Goal: Task Accomplishment & Management: Complete application form

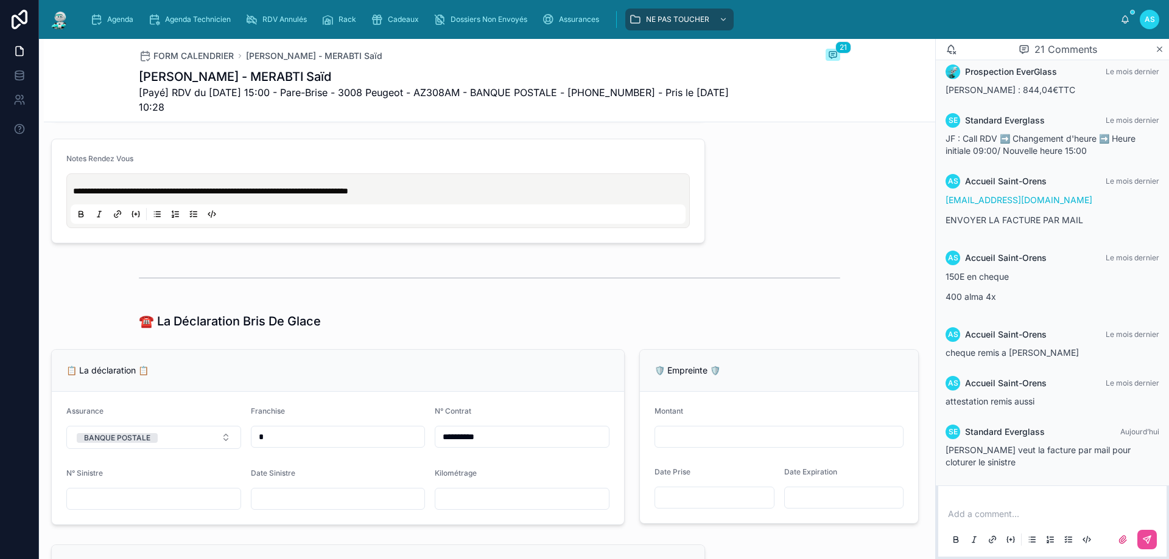
scroll to position [548, 0]
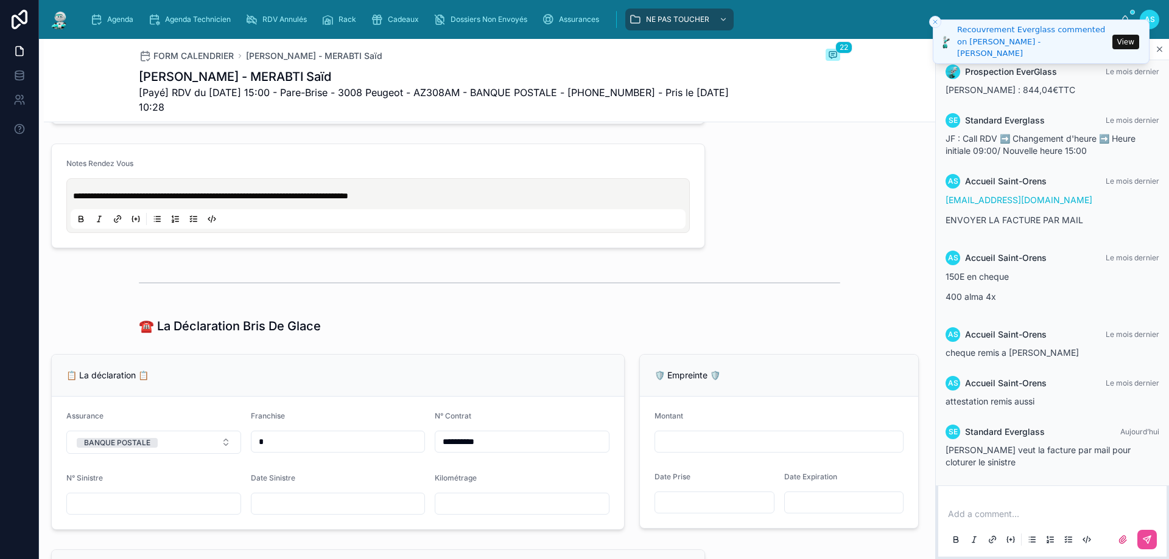
drag, startPoint x: 1120, startPoint y: 38, endPoint x: 1116, endPoint y: 48, distance: 10.4
click at [1121, 38] on button "View" at bounding box center [1125, 42] width 27 height 15
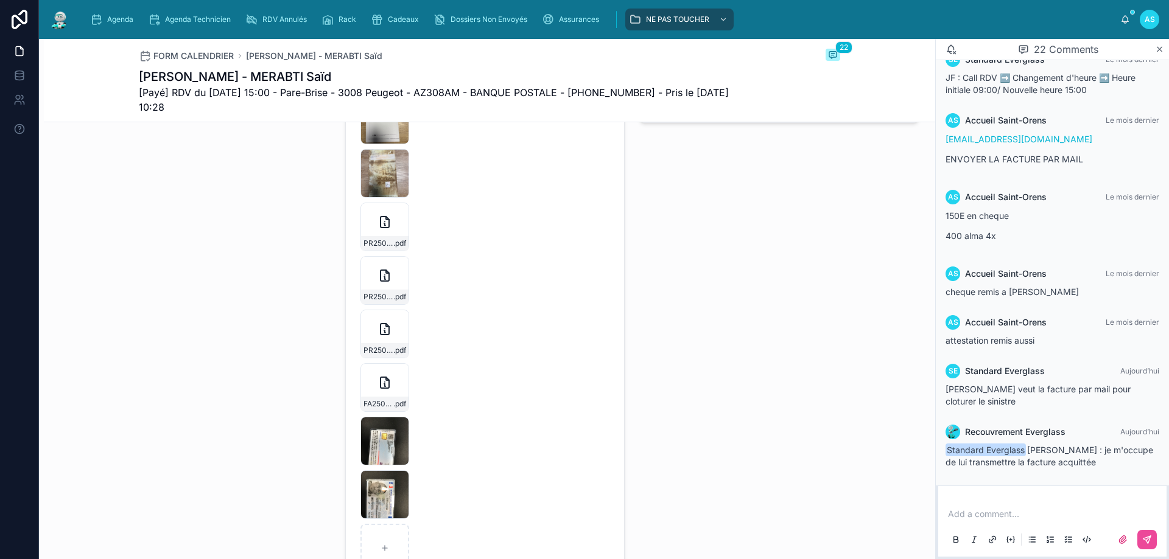
scroll to position [1217, 0]
click at [124, 18] on span "Agenda" at bounding box center [120, 20] width 26 height 10
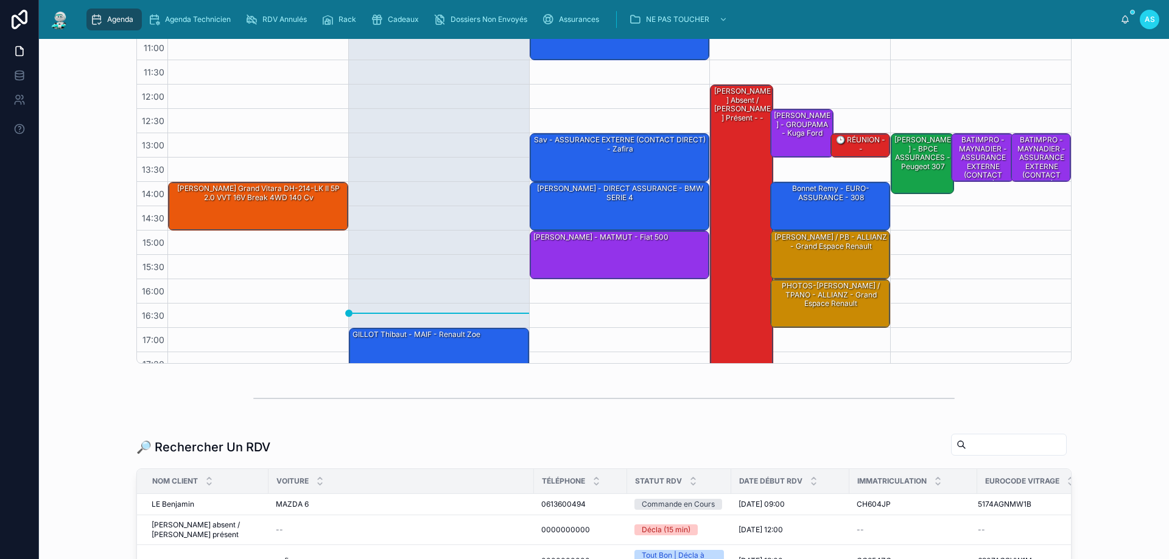
scroll to position [183, 0]
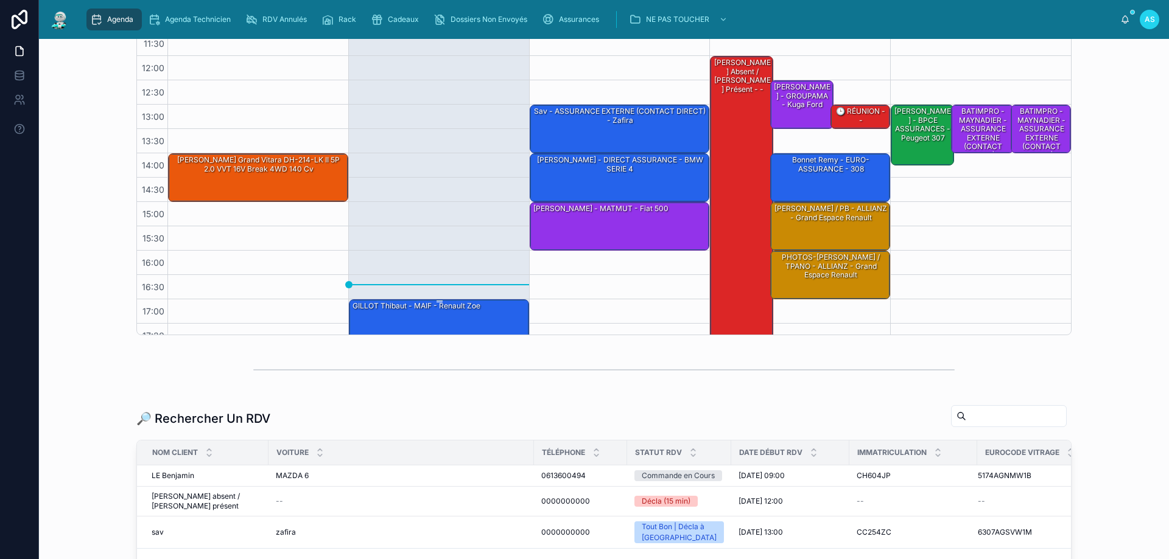
click at [413, 316] on div "GILLOT Thibaut - MAIF - Renault Zoe" at bounding box center [439, 323] width 177 height 46
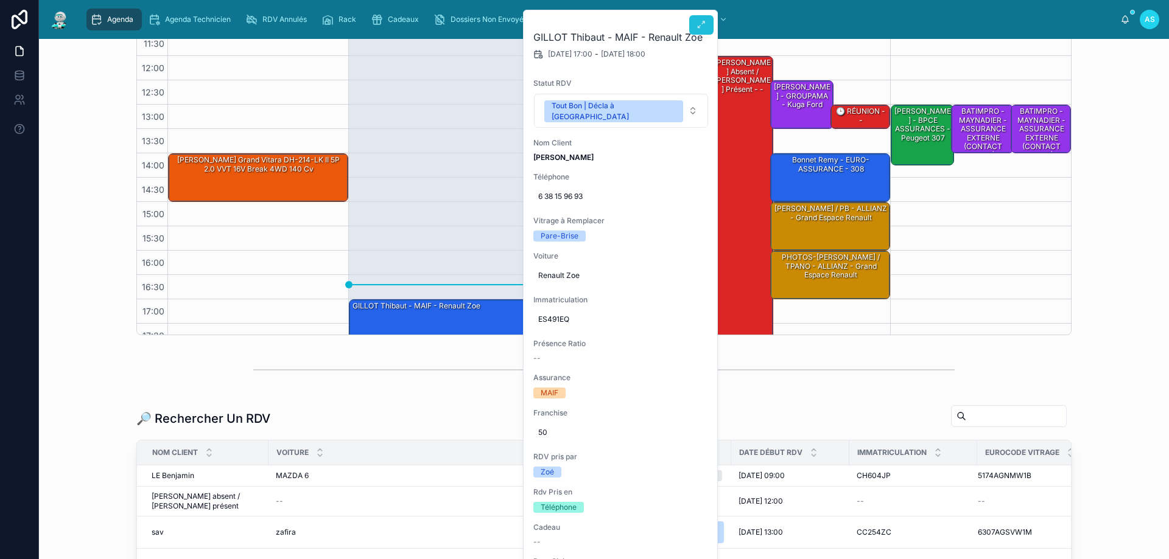
click at [704, 26] on icon at bounding box center [701, 25] width 10 height 10
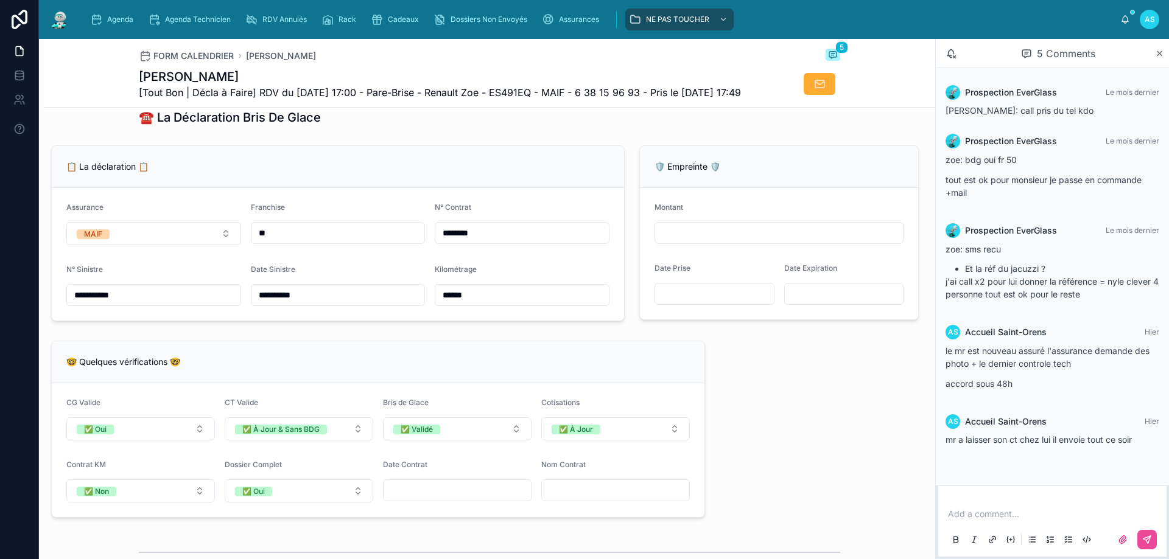
scroll to position [730, 0]
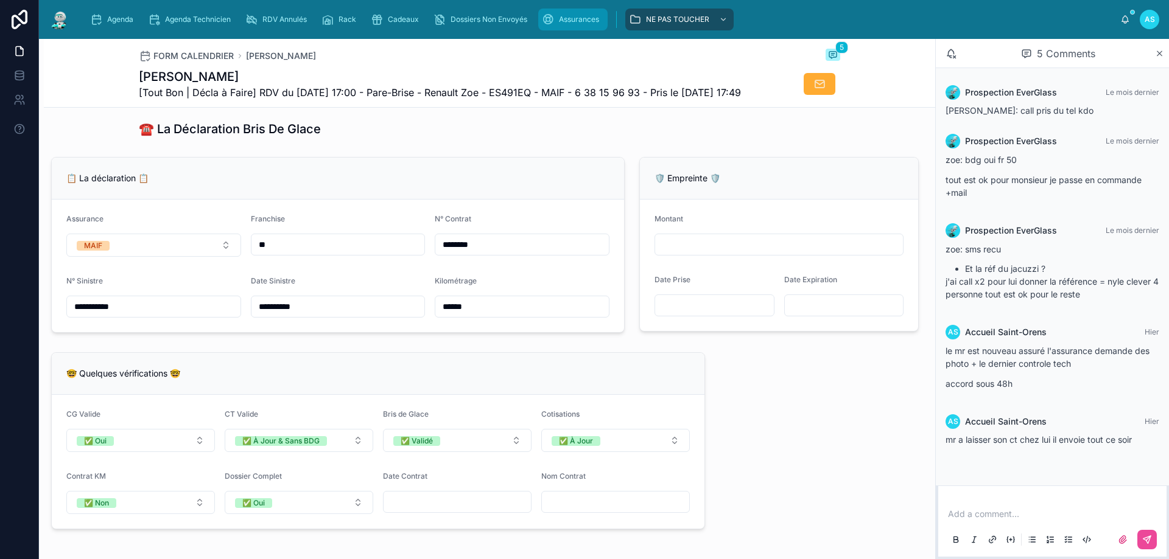
click at [557, 17] on div "Assurances" at bounding box center [573, 19] width 62 height 19
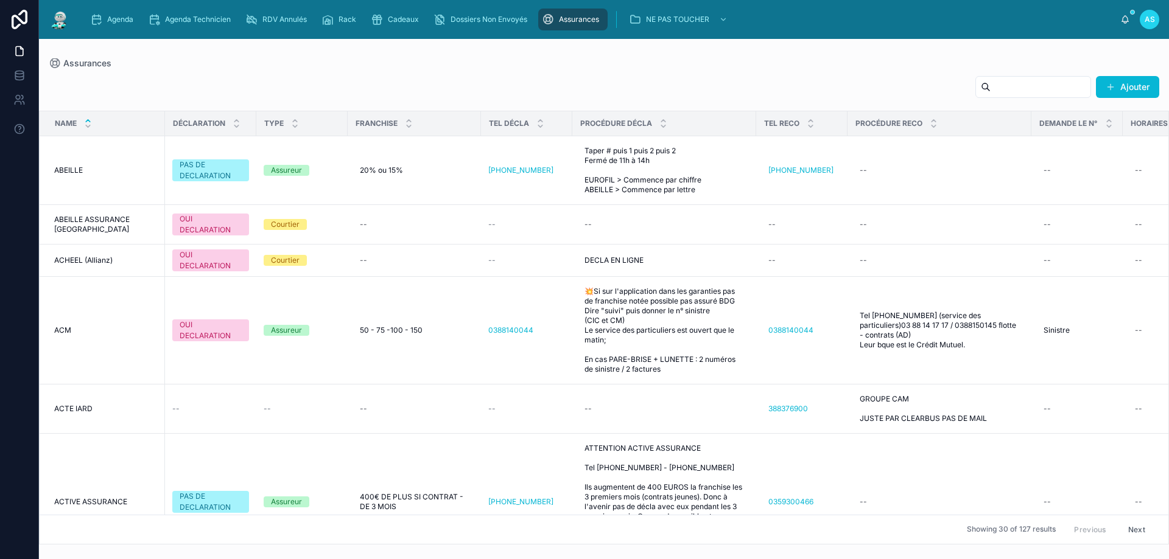
click at [990, 83] on input "text" at bounding box center [1040, 87] width 100 height 17
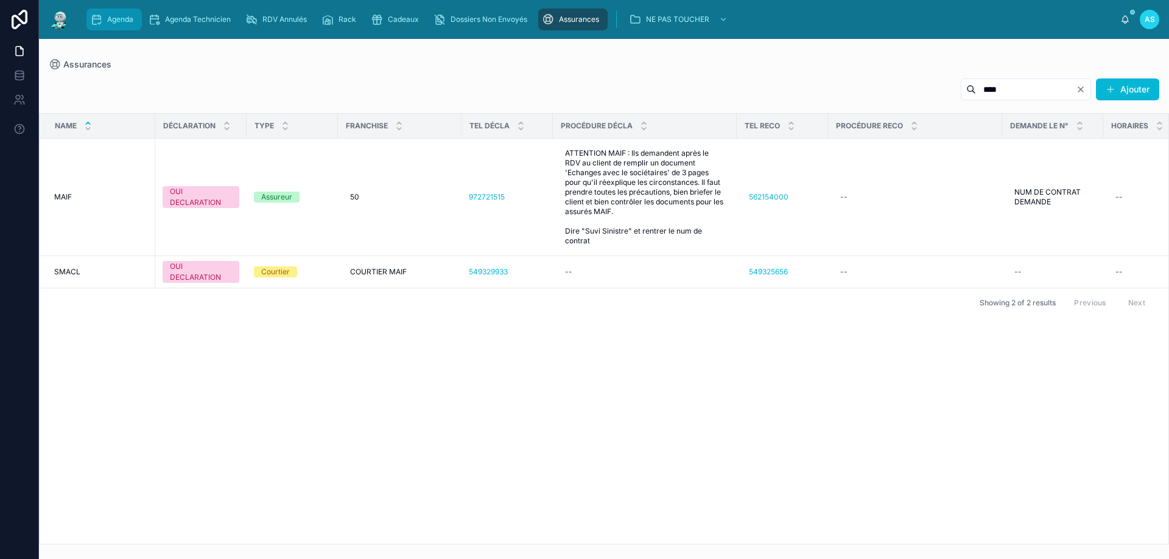
type input "****"
click at [133, 15] on span "Agenda" at bounding box center [120, 20] width 26 height 10
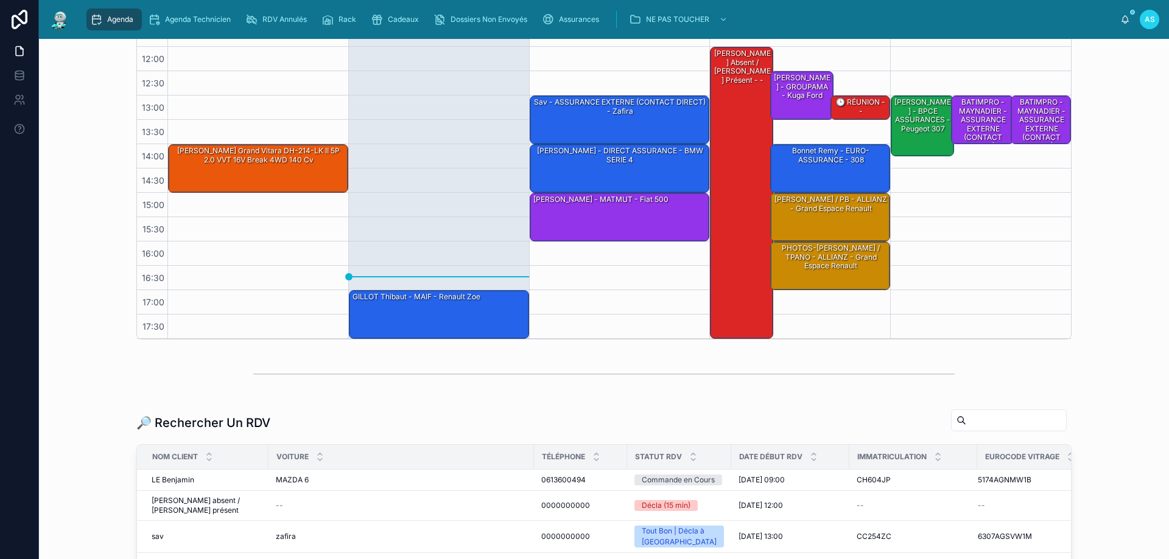
scroll to position [183, 0]
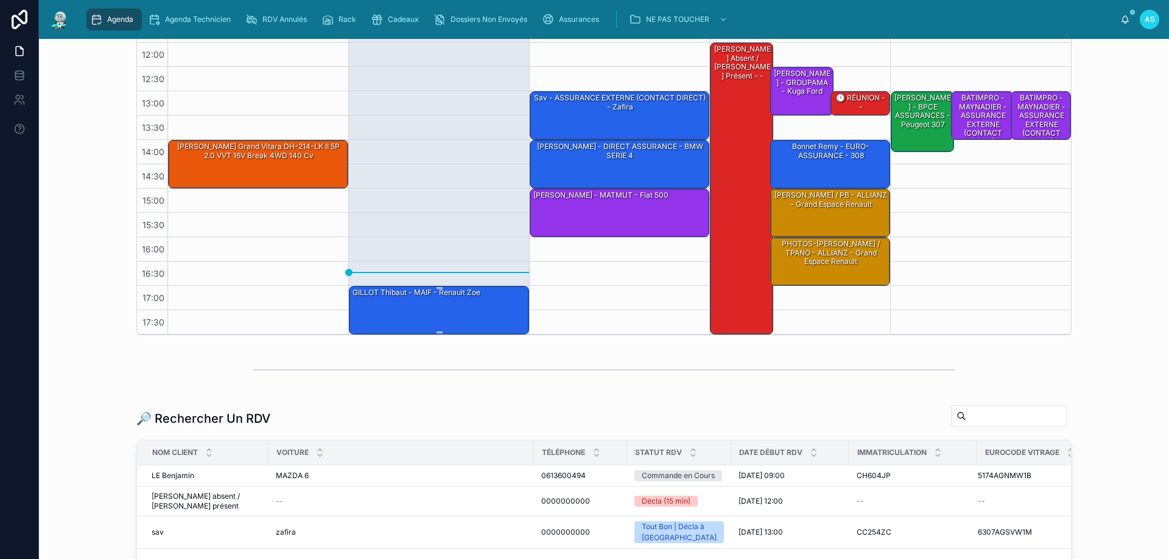
click at [446, 315] on div "GILLOT Thibaut - MAIF - Renault Zoe" at bounding box center [439, 310] width 177 height 46
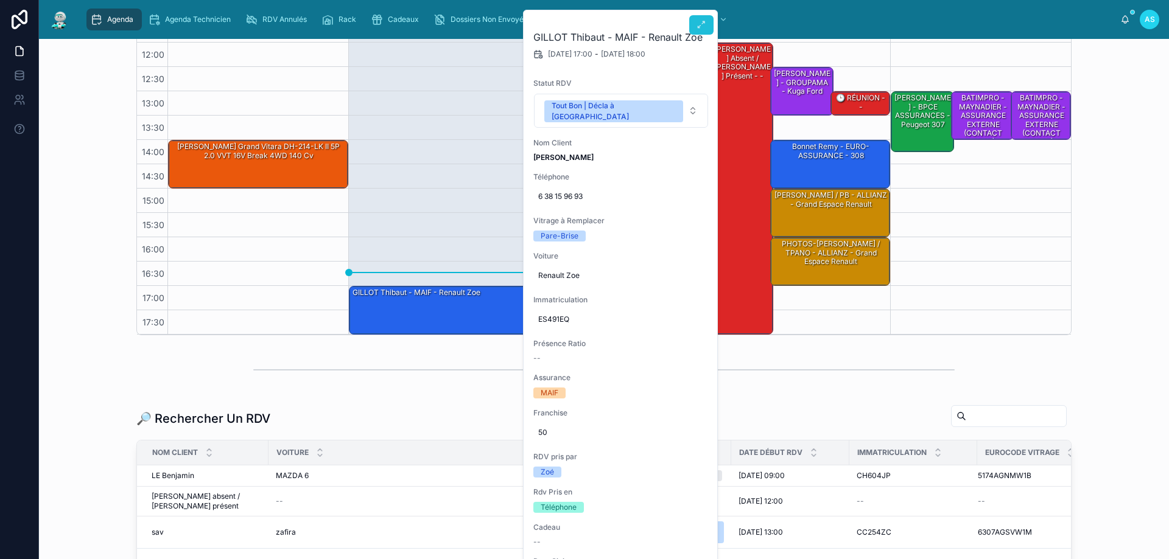
click at [702, 21] on icon at bounding box center [701, 25] width 10 height 10
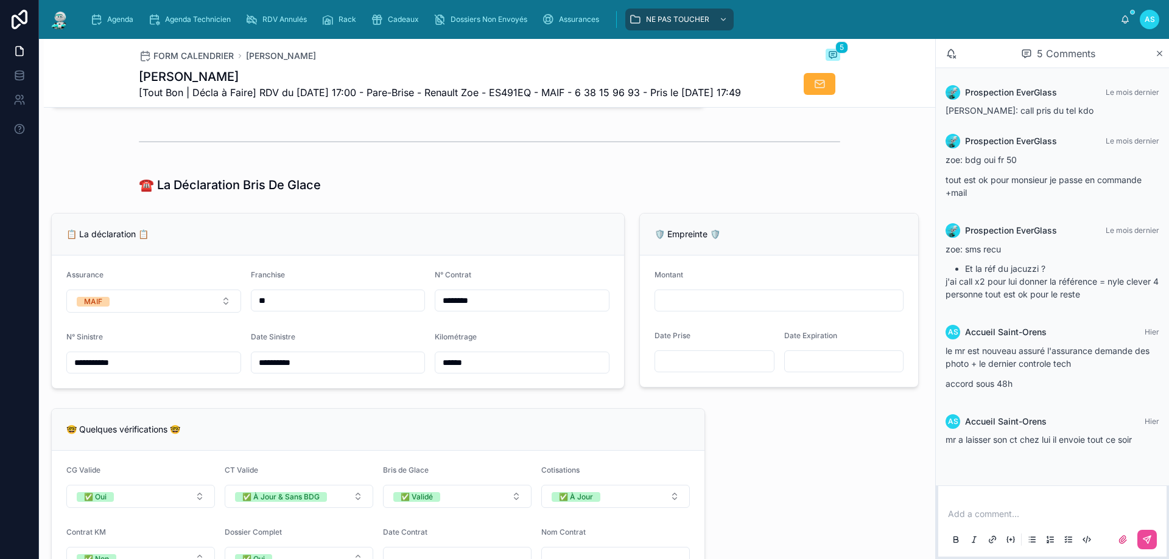
scroll to position [730, 0]
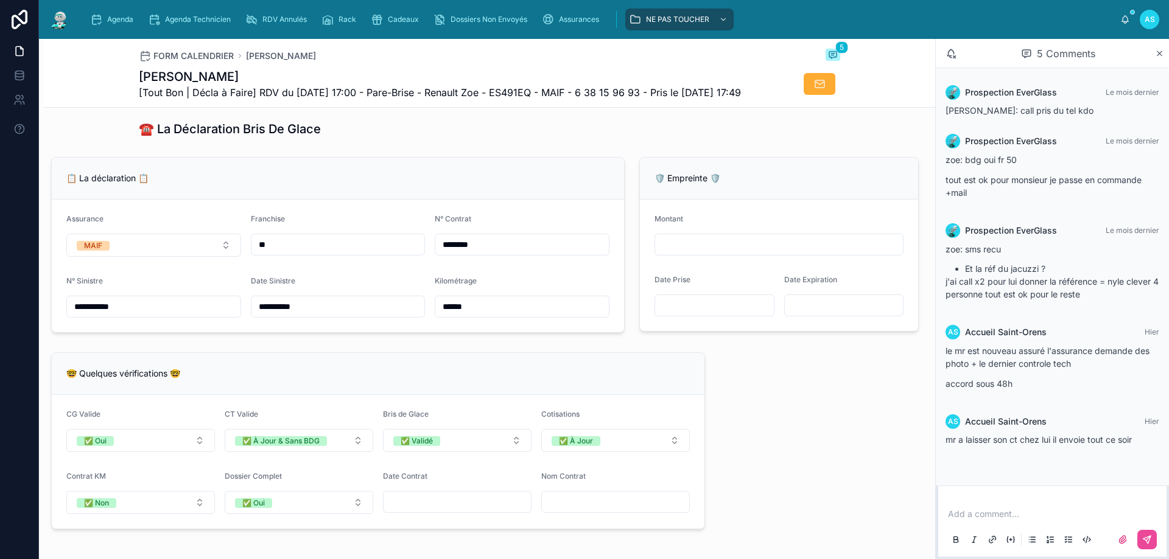
click at [162, 315] on input "**********" at bounding box center [153, 306] width 173 height 17
type input "**********"
click at [854, 463] on div "**********" at bounding box center [489, 423] width 891 height 2062
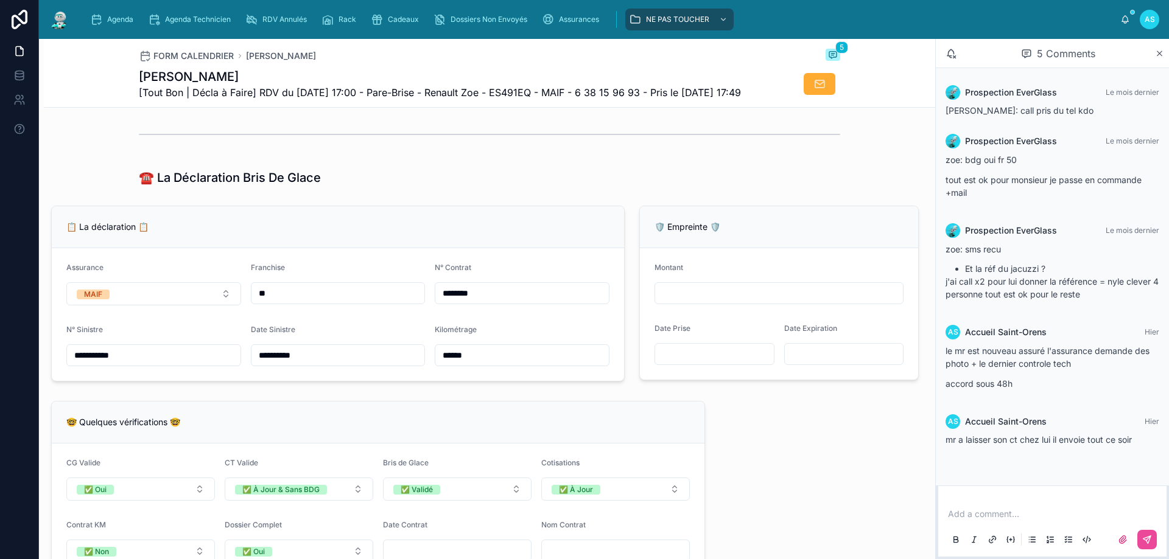
scroll to position [670, 0]
